Goal: Task Accomplishment & Management: Manage account settings

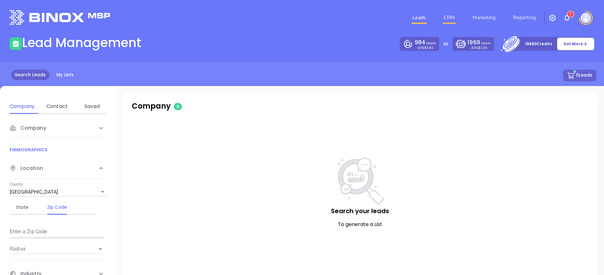
click at [450, 22] on link "CRM" at bounding box center [449, 17] width 16 height 13
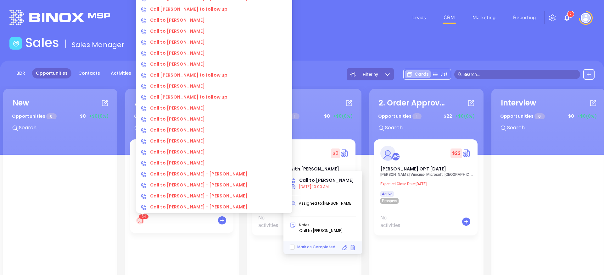
scroll to position [435, 0]
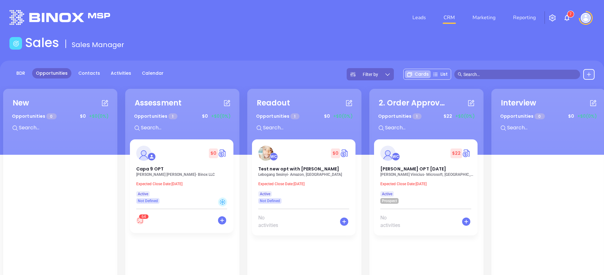
click at [122, 204] on div "New Opportunities 0 $ 0 +$0 (0%) + Assessment Opportunities 1 $ 0 +$0 (0%) + $ …" at bounding box center [612, 221] width 1220 height 269
click at [121, 197] on div "New Opportunities 0 $ 0 +$0 (0%) + Assessment Opportunities 1 $ 0 +$0 (0%) + $ …" at bounding box center [612, 221] width 1220 height 269
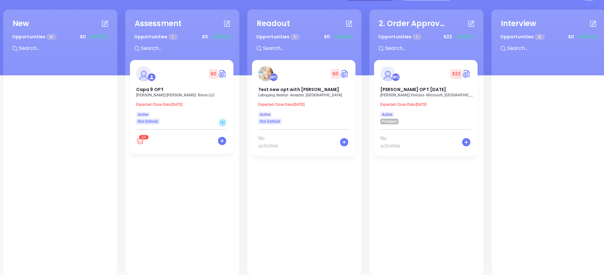
scroll to position [86, 0]
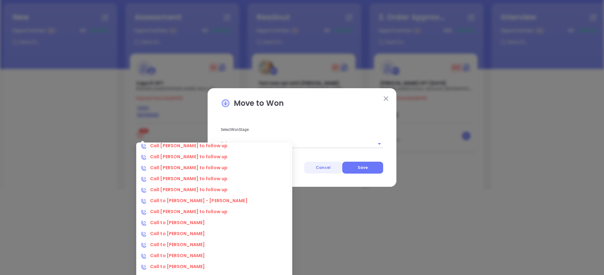
click at [329, 164] on button "Cancel" at bounding box center [323, 168] width 38 height 12
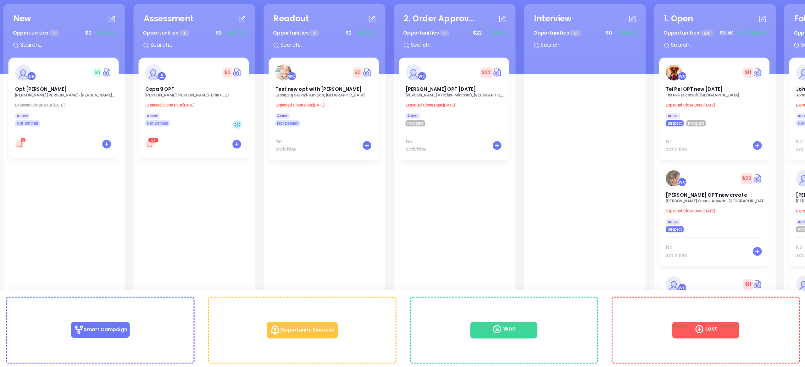
scroll to position [86, 0]
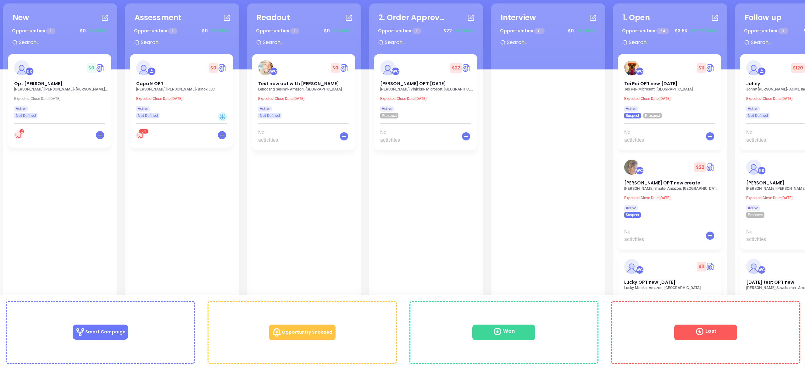
click at [282, 211] on div "WC $ 0 Test new opt with kevin Lebogang Sesinyi - Amazon, South Africa Expected…" at bounding box center [304, 233] width 105 height 358
click at [19, 136] on icon at bounding box center [18, 135] width 8 height 8
click at [193, 230] on div "$ 0 Capa 9 OPT David Romero - Binox LLC Expected Close Date: Jun 16, 2025 Activ…" at bounding box center [182, 233] width 105 height 358
click at [144, 241] on span "Mark as Completed" at bounding box center [165, 240] width 43 height 5
click at [144, 241] on input "Mark as Completed" at bounding box center [141, 240] width 5 height 5
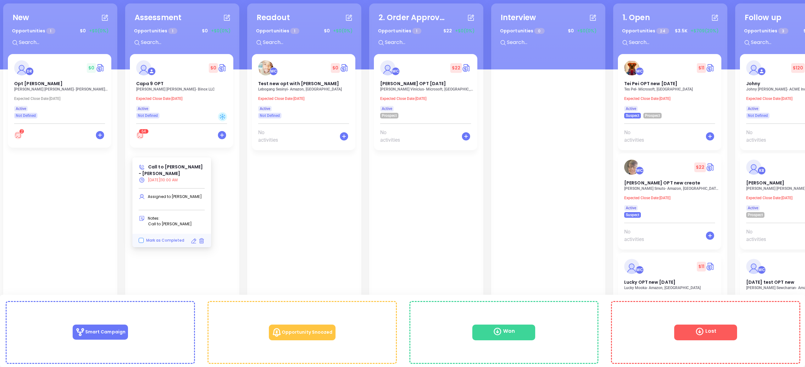
click at [141, 240] on input "Mark as Completed" at bounding box center [141, 240] width 5 height 5
checkbox input "false"
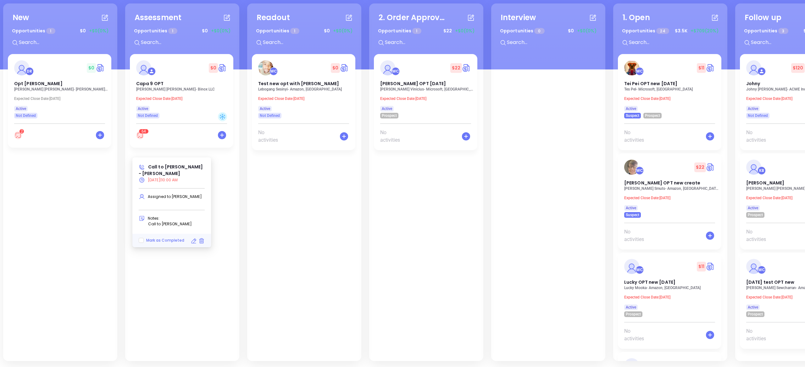
click at [80, 183] on div "DR $ 0 Opt Paul Paul Amaden - Amaden Gay Agencies Expected Close Date: Oct 30, …" at bounding box center [60, 233] width 105 height 358
click at [22, 136] on icon at bounding box center [18, 135] width 8 height 8
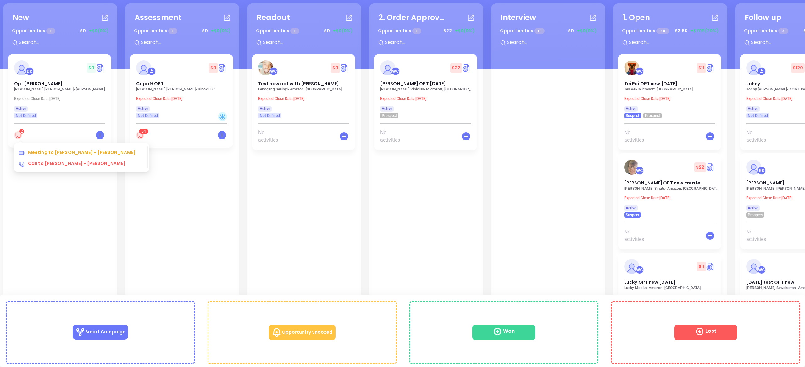
click at [22, 138] on span "2" at bounding box center [19, 135] width 10 height 8
click at [20, 136] on icon at bounding box center [18, 135] width 8 height 8
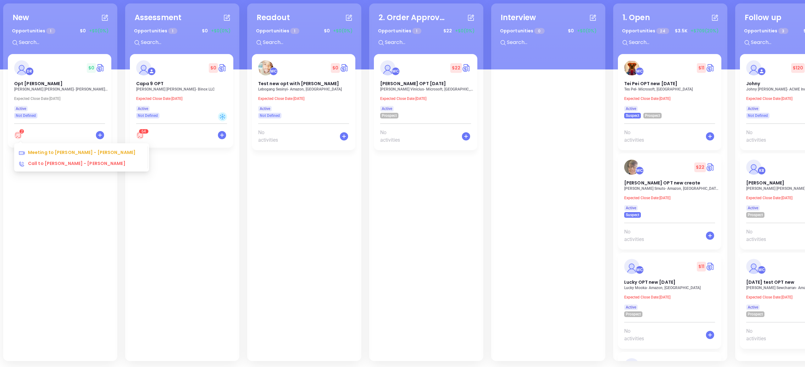
click at [15, 133] on icon at bounding box center [18, 135] width 8 height 8
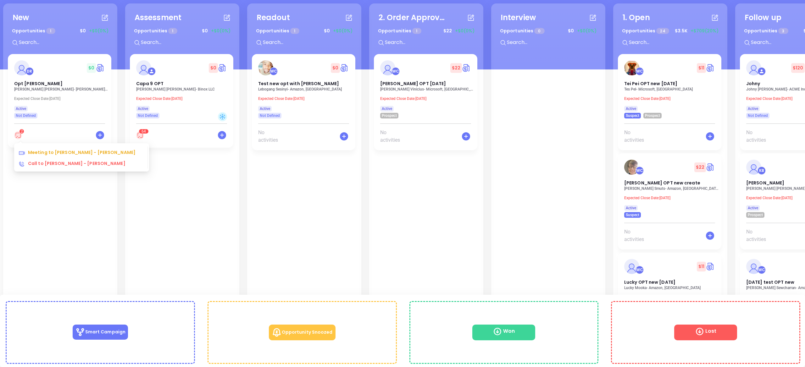
click at [18, 134] on icon at bounding box center [18, 135] width 8 height 8
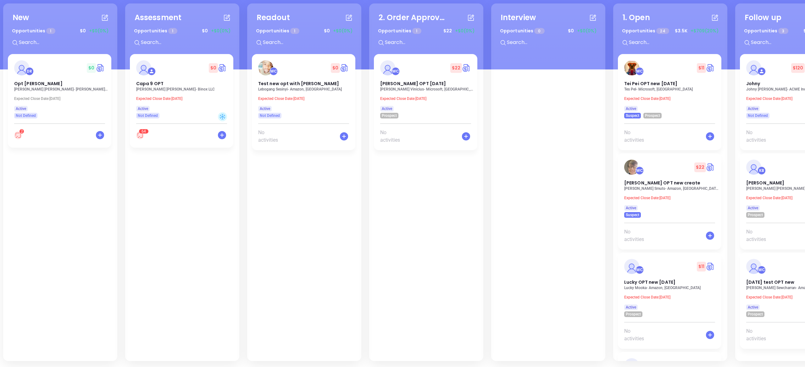
click at [97, 215] on div "DR $ 0 Opt Paul Paul Amaden - Amaden Gay Agencies Expected Close Date: Oct 30, …" at bounding box center [60, 233] width 105 height 358
click at [141, 239] on input "Done" at bounding box center [141, 240] width 5 height 5
click at [141, 241] on input "Done" at bounding box center [141, 240] width 5 height 5
checkbox input "true"
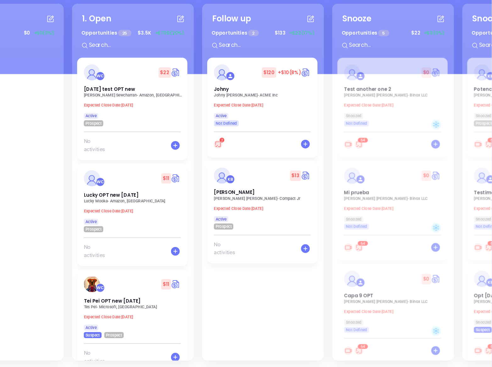
scroll to position [0, 545]
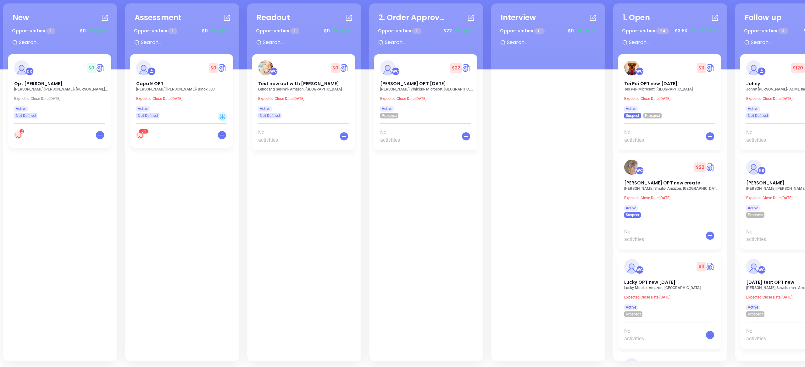
scroll to position [86, 0]
